Goal: Information Seeking & Learning: Learn about a topic

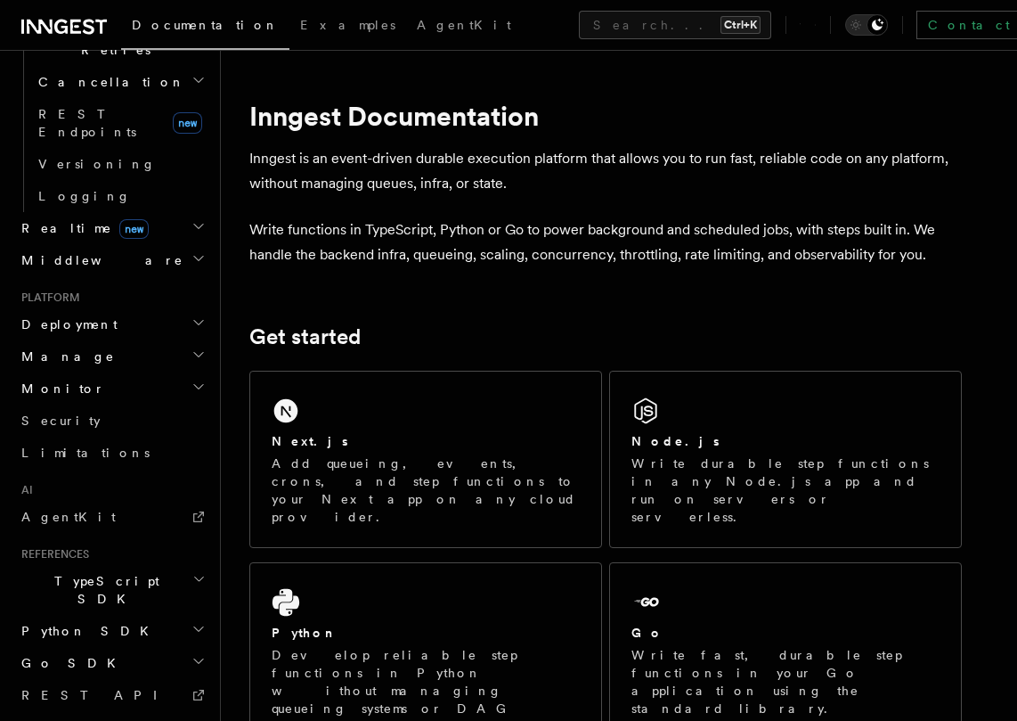
scroll to position [740, 0]
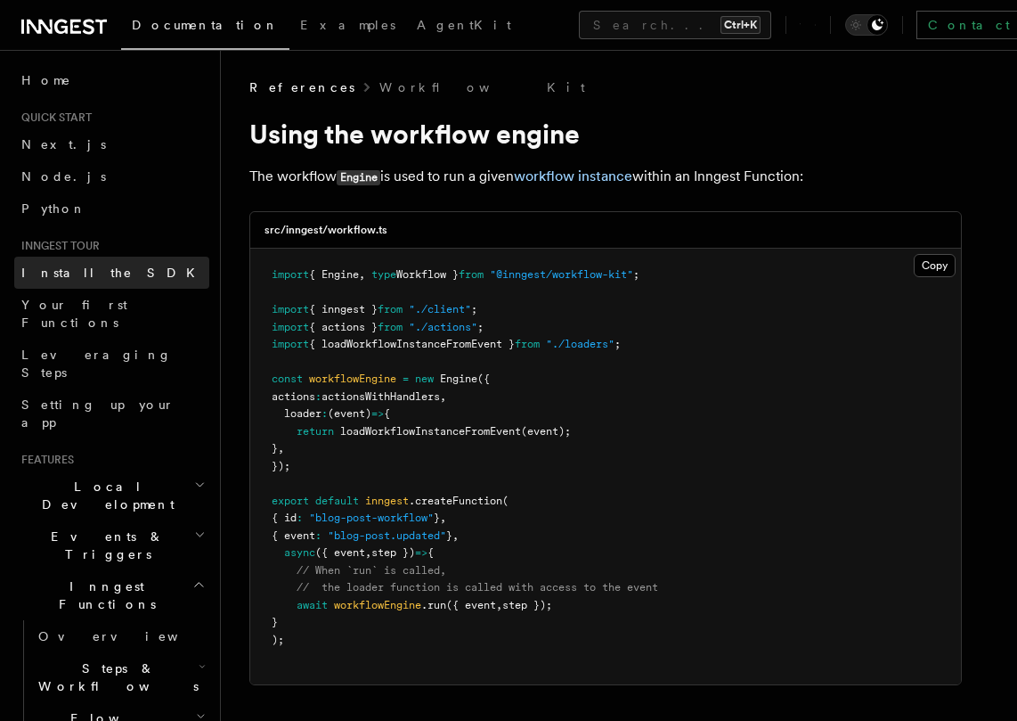
click at [94, 273] on span "Install the SDK" at bounding box center [113, 273] width 184 height 14
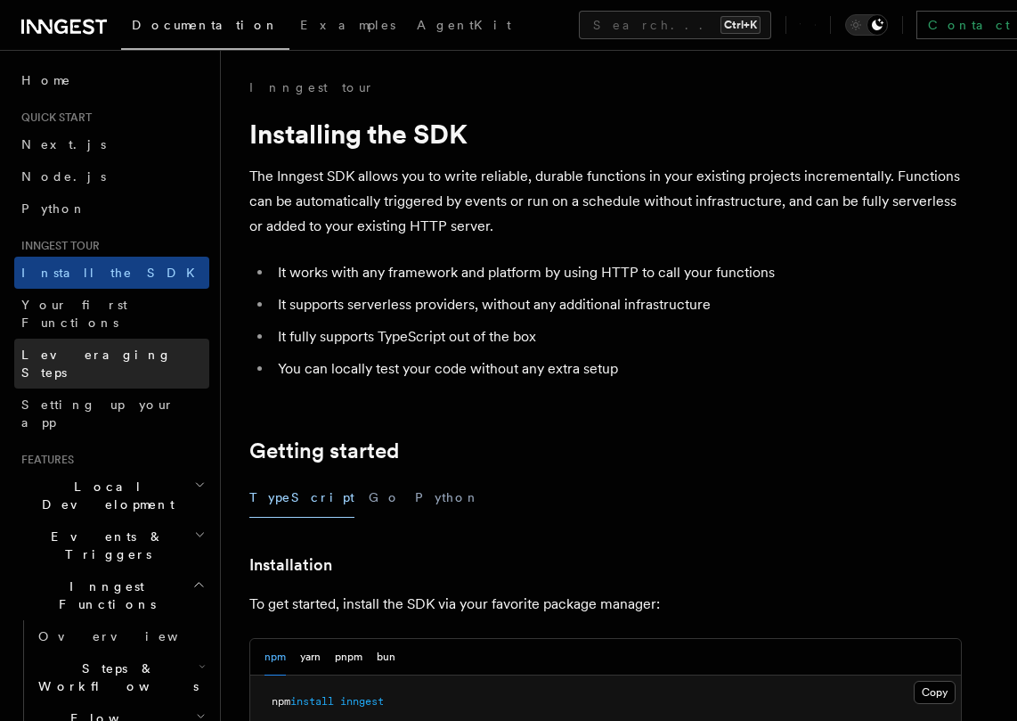
click at [92, 347] on span "Leveraging Steps" at bounding box center [96, 363] width 151 height 32
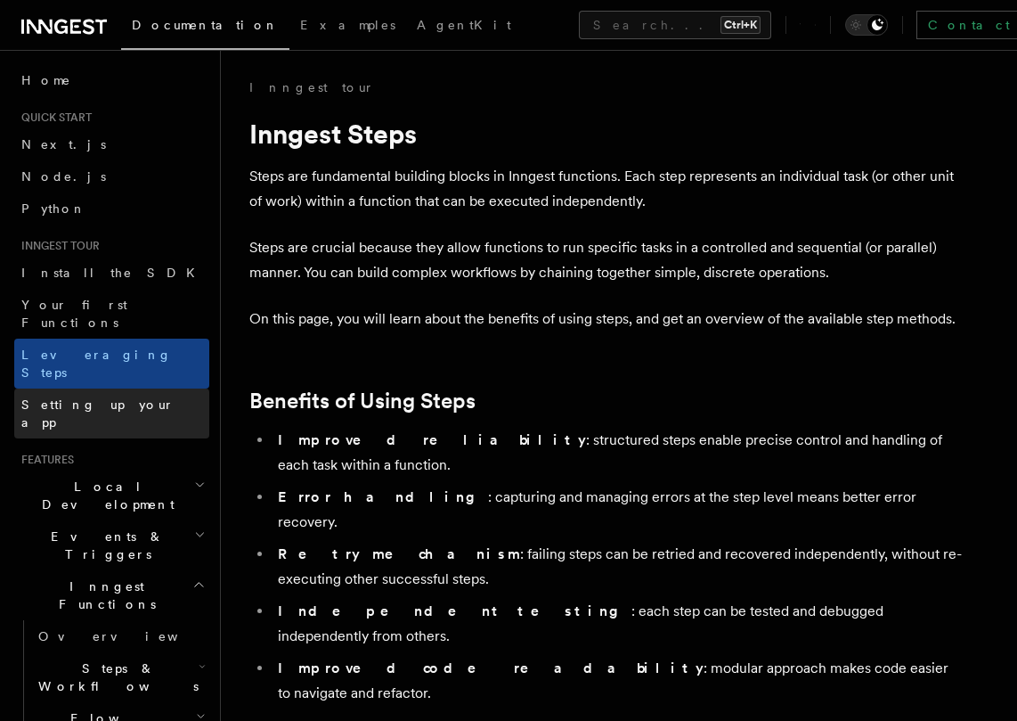
click at [97, 397] on span "Setting up your app" at bounding box center [97, 413] width 153 height 32
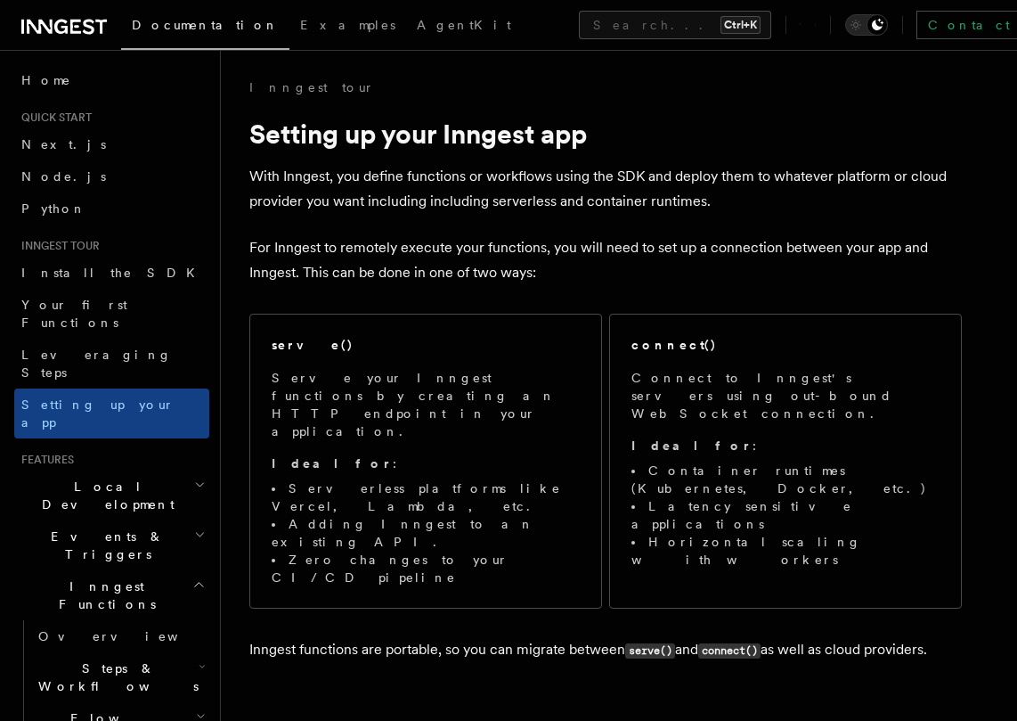
click at [77, 478] on span "Local Development" at bounding box center [104, 496] width 180 height 36
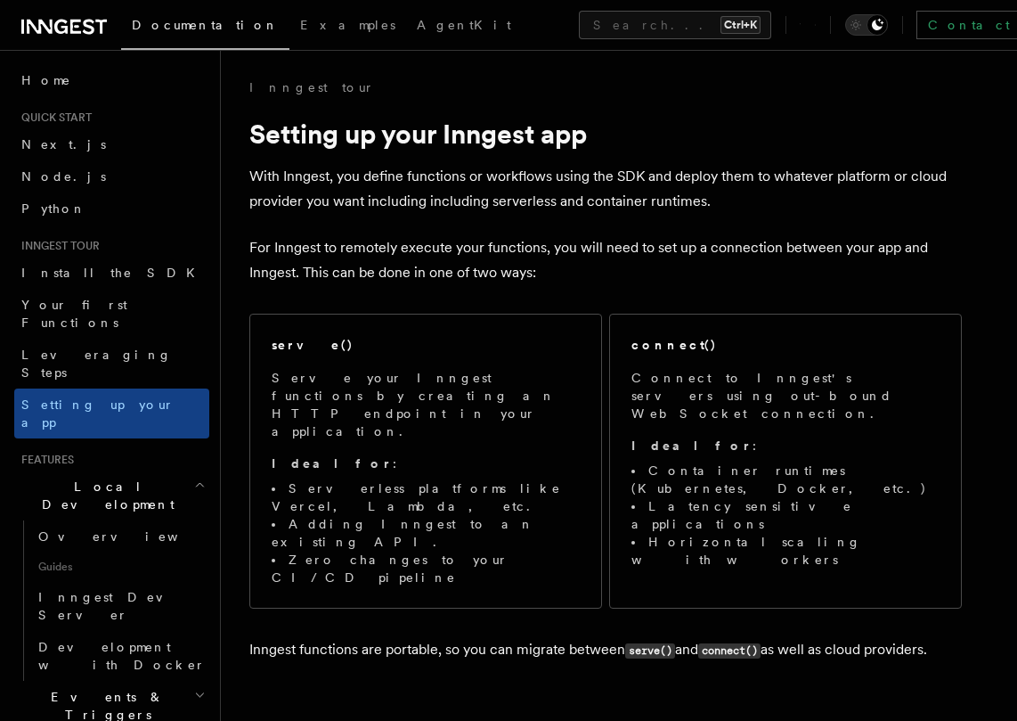
click at [77, 478] on span "Local Development" at bounding box center [104, 496] width 180 height 36
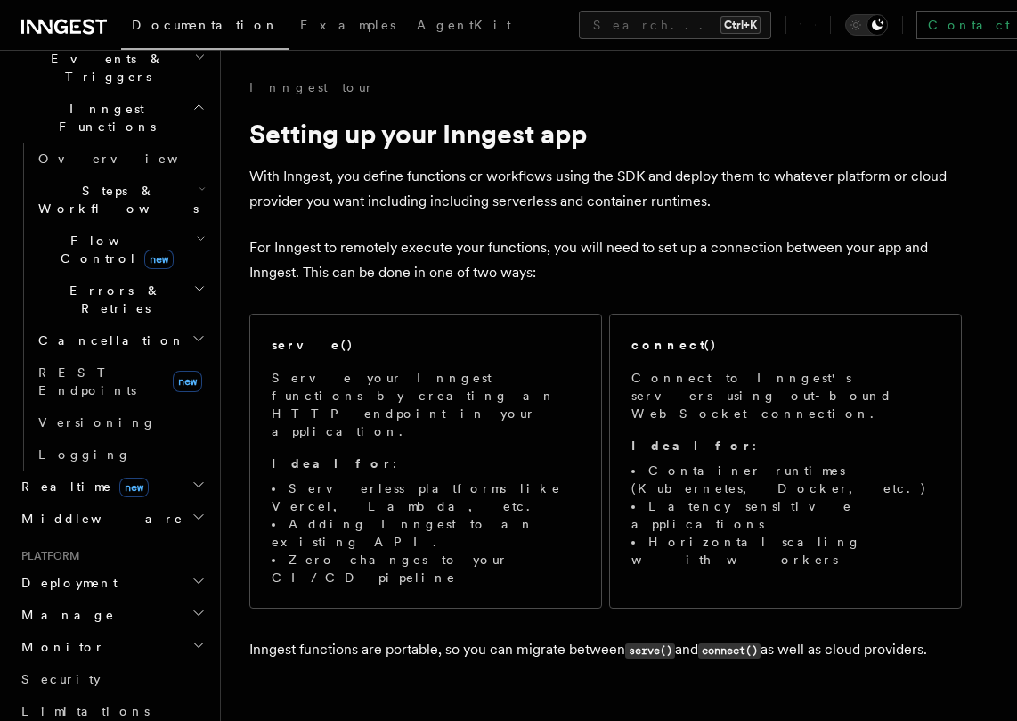
scroll to position [477, 0]
click at [70, 22] on icon at bounding box center [75, 27] width 11 height 14
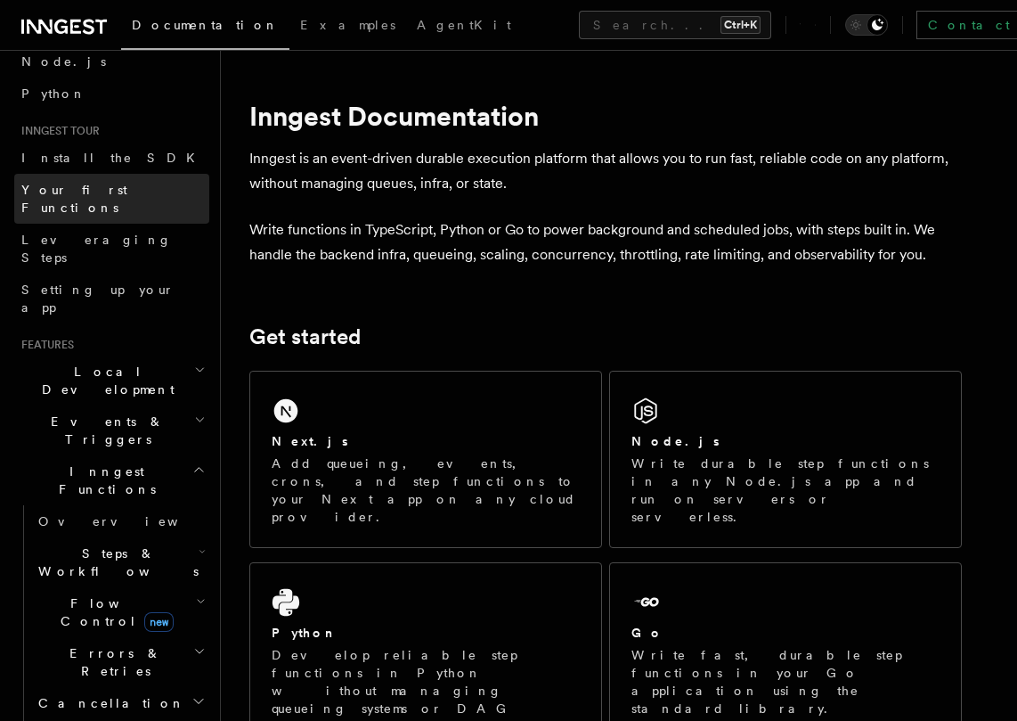
scroll to position [117, 0]
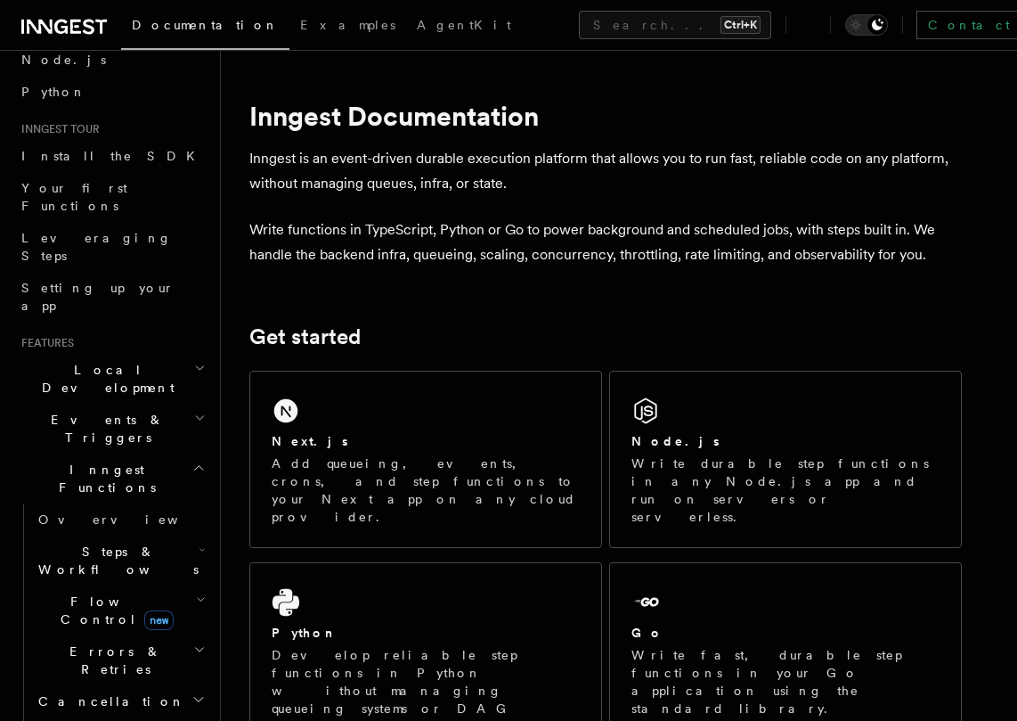
click at [815, 28] on icon at bounding box center [815, 25] width 1 height 16
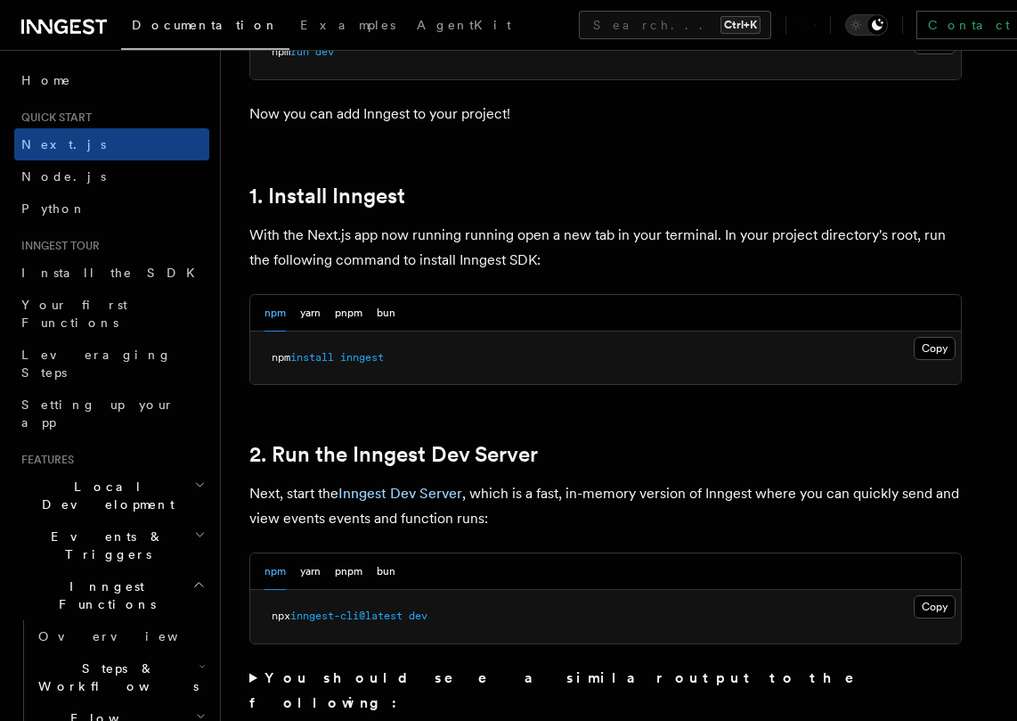
scroll to position [879, 0]
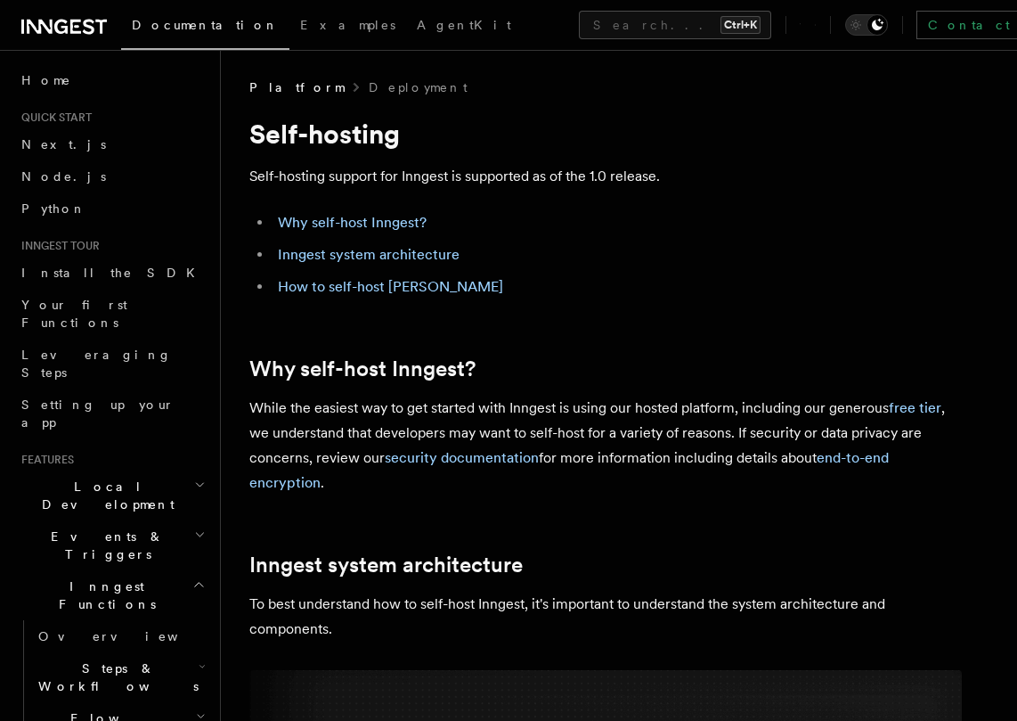
scroll to position [923, 0]
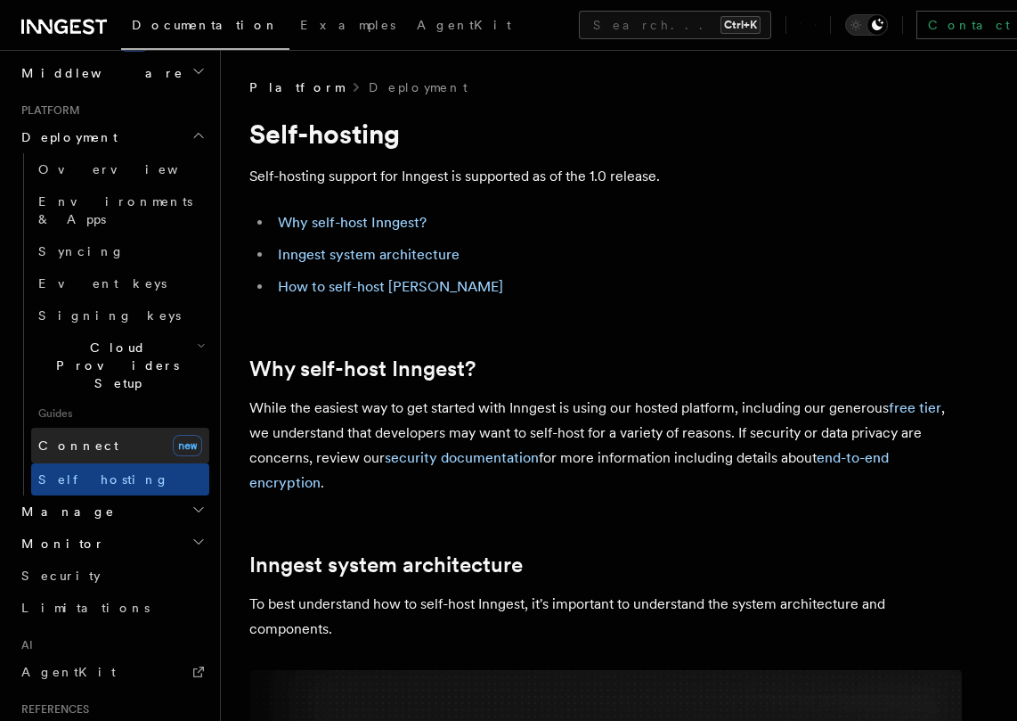
click at [96, 428] on link "Connect new" at bounding box center [120, 446] width 178 height 36
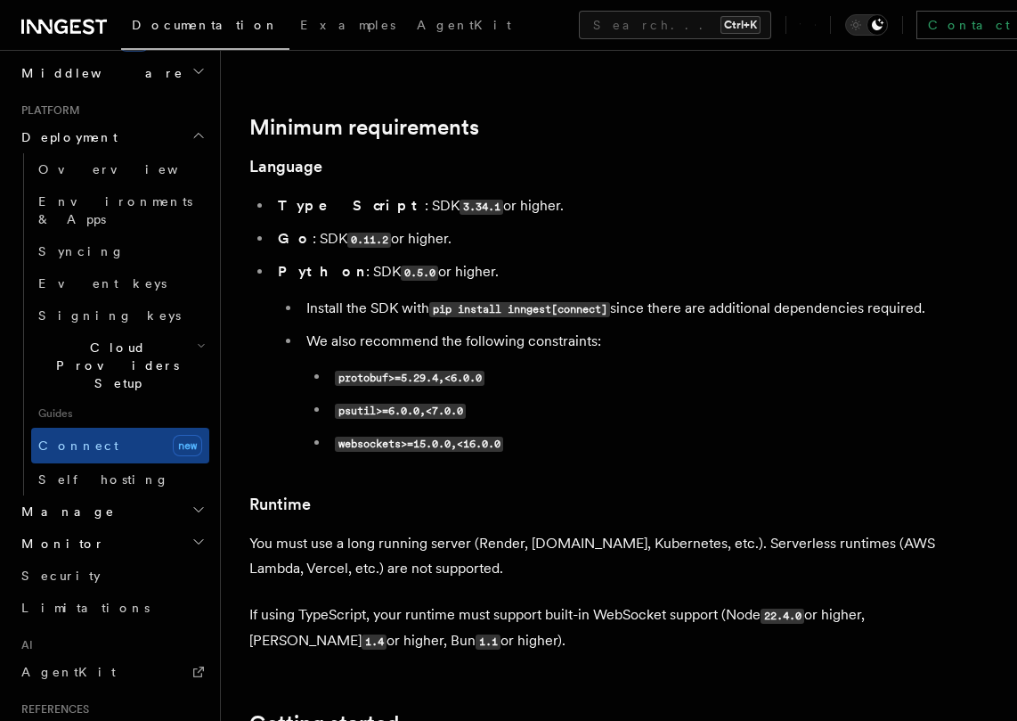
scroll to position [1112, 0]
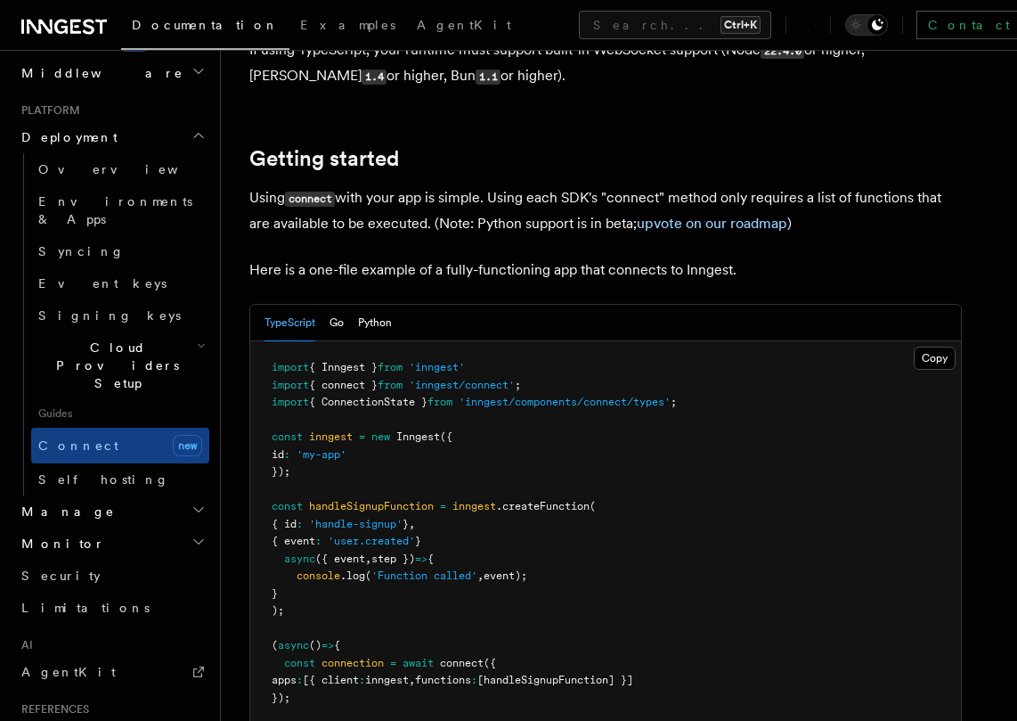
click at [75, 339] on span "Cloud Providers Setup" at bounding box center [114, 365] width 166 height 53
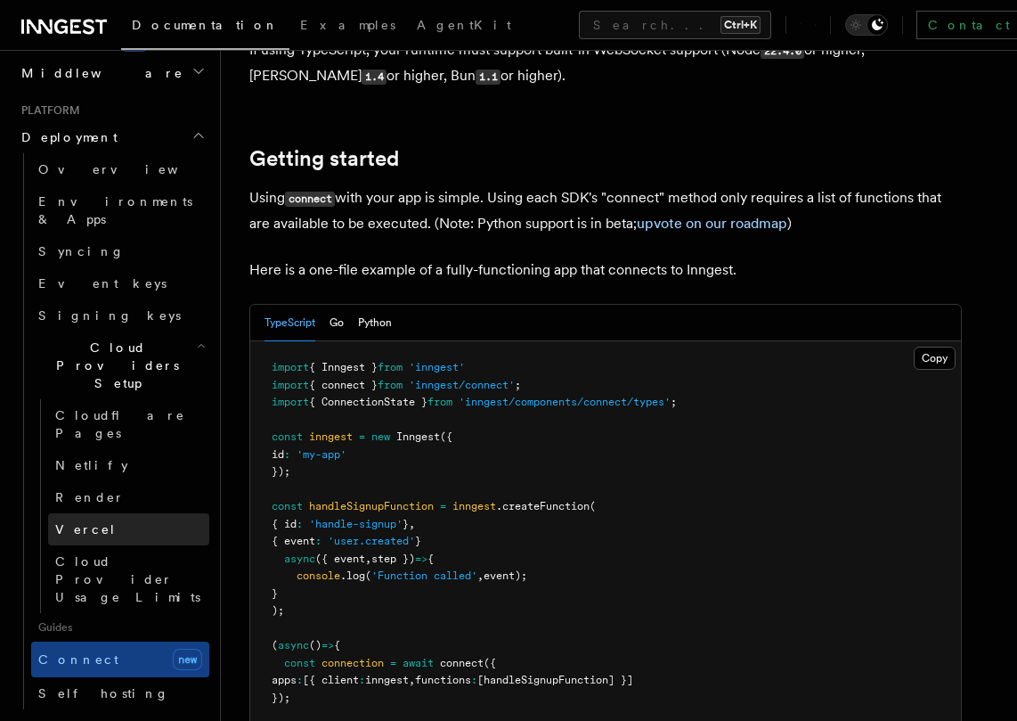
click at [76, 522] on span "Vercel" at bounding box center [85, 529] width 61 height 14
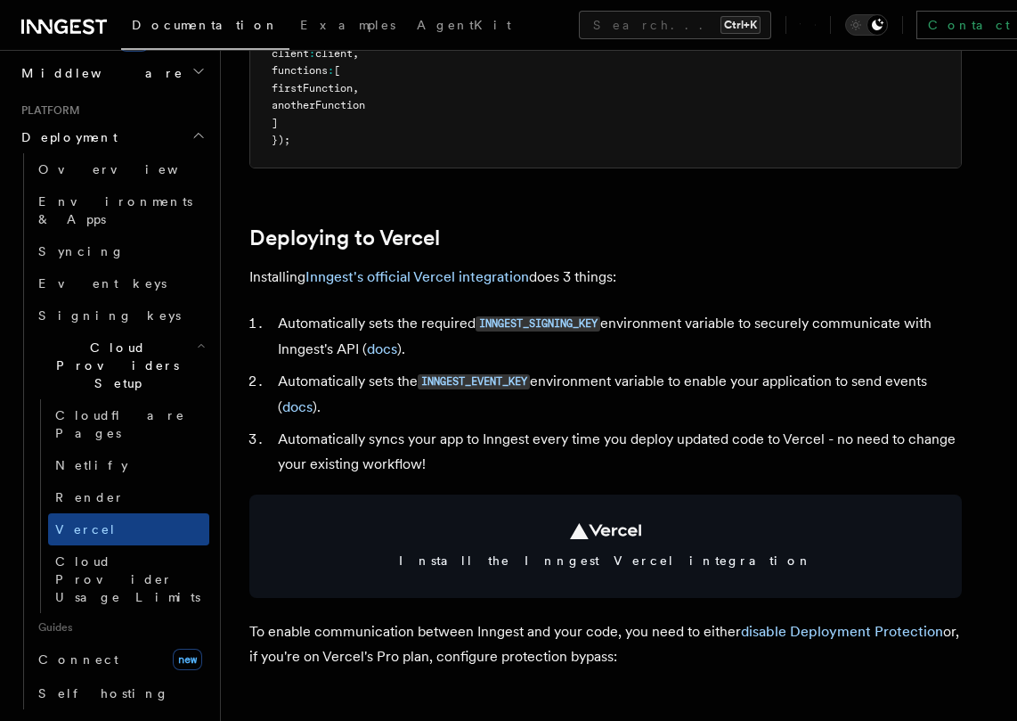
scroll to position [674, 0]
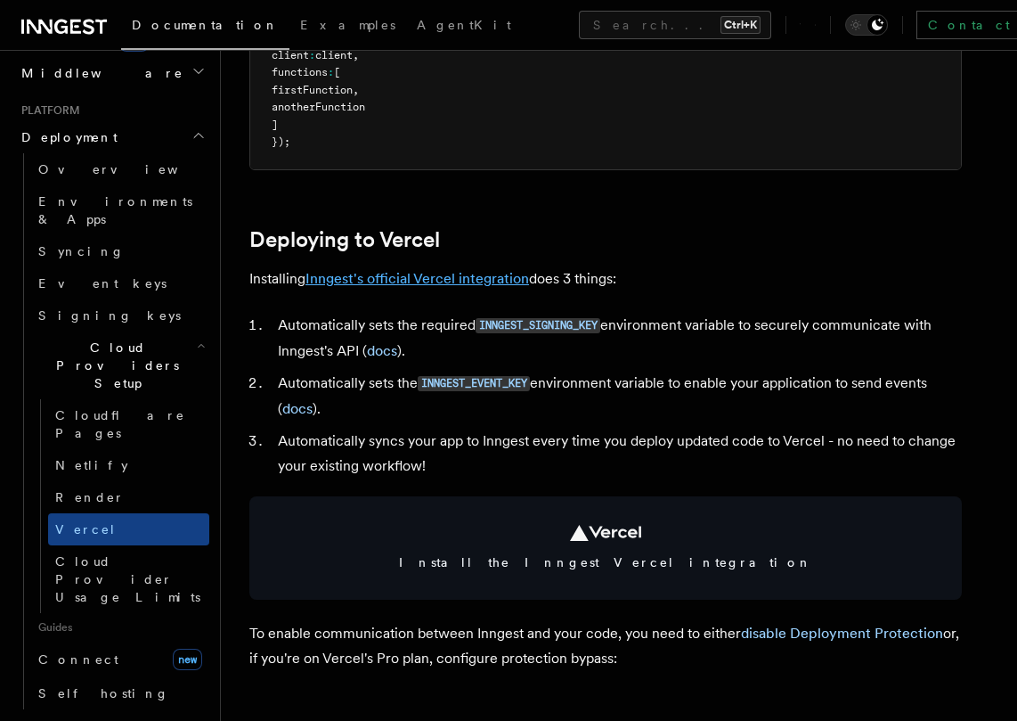
click at [394, 276] on link "Inngest's official Vercel integration" at bounding box center [418, 278] width 224 height 17
